Goal: Navigation & Orientation: Find specific page/section

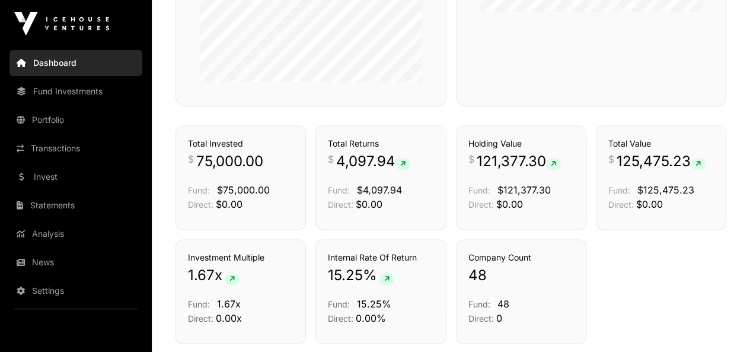
scroll to position [602, 0]
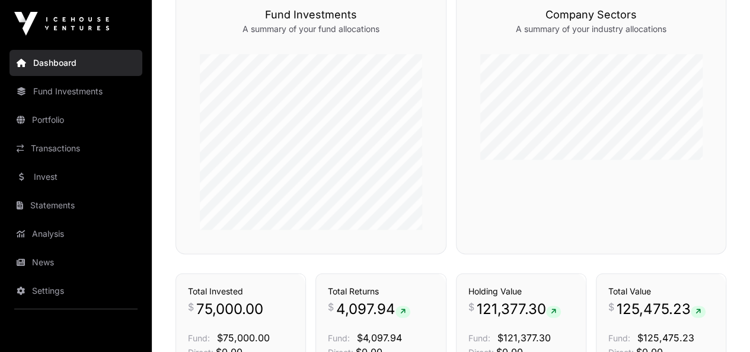
click at [71, 89] on link "Fund Investments" at bounding box center [75, 91] width 133 height 26
click at [62, 119] on link "Portfolio" at bounding box center [75, 120] width 133 height 26
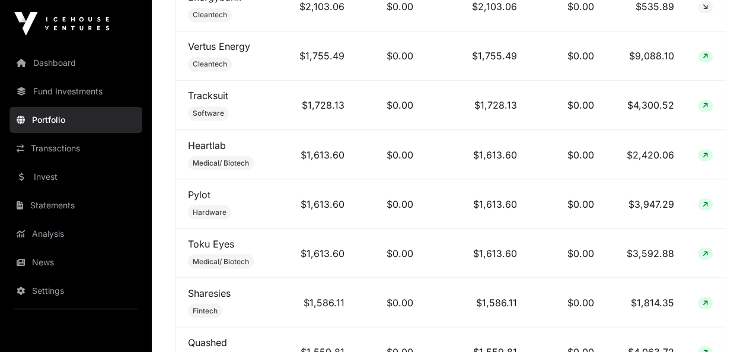
scroll to position [1068, 0]
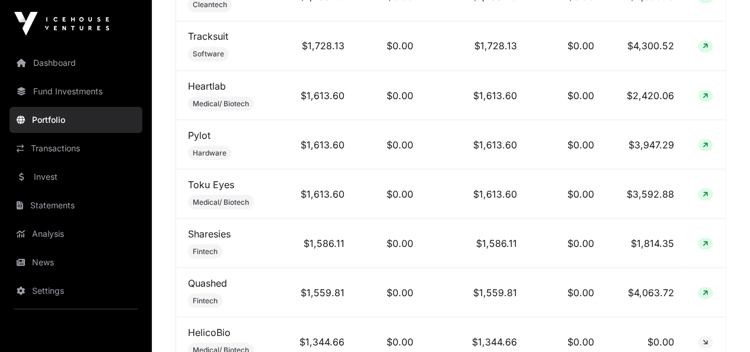
click at [205, 238] on link "Sharesies" at bounding box center [209, 233] width 43 height 12
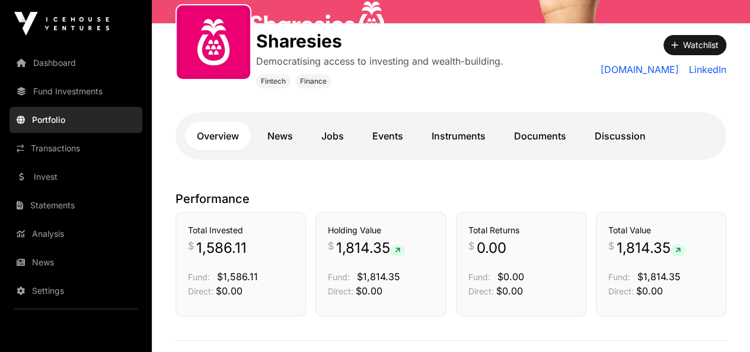
scroll to position [178, 0]
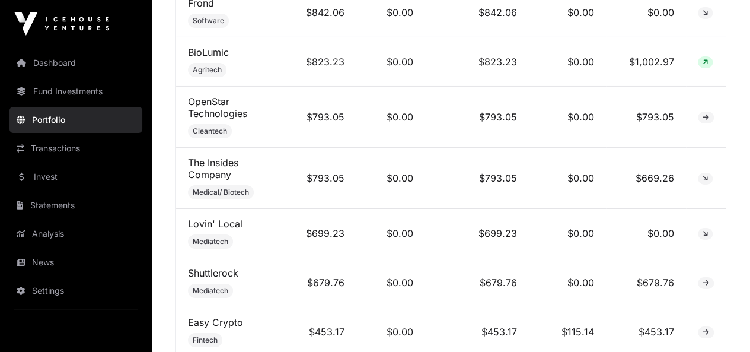
scroll to position [2030, 0]
